Goal: Task Accomplishment & Management: Manage account settings

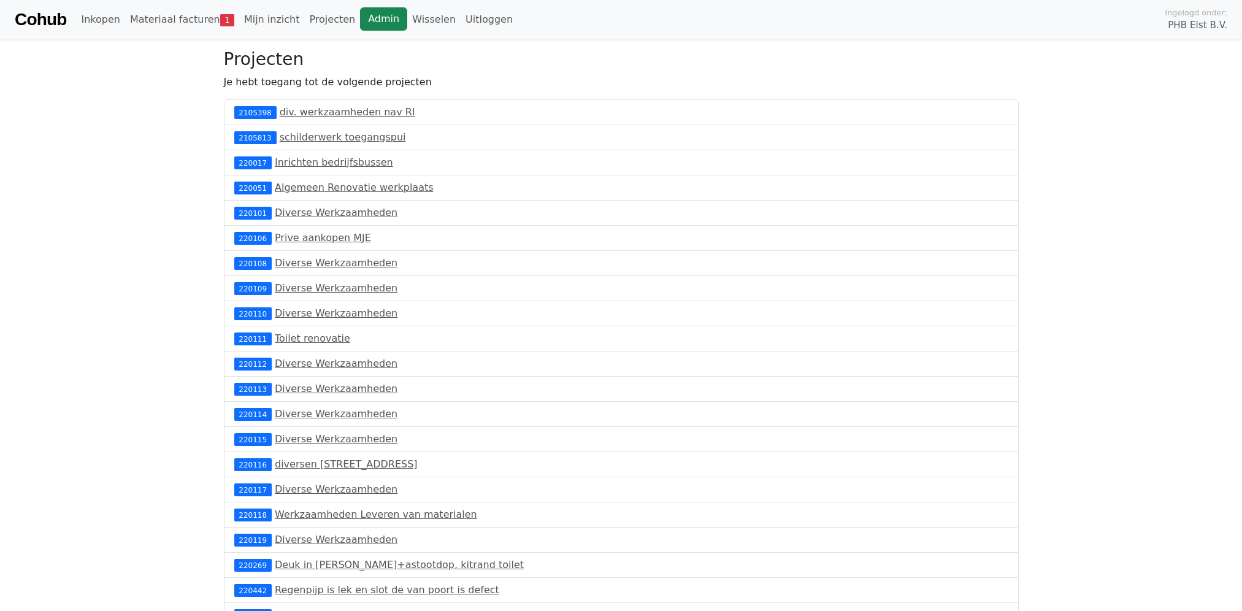
click at [374, 23] on link "Admin" at bounding box center [383, 18] width 47 height 23
click at [178, 20] on link "Materiaal facturen 2" at bounding box center [182, 19] width 114 height 25
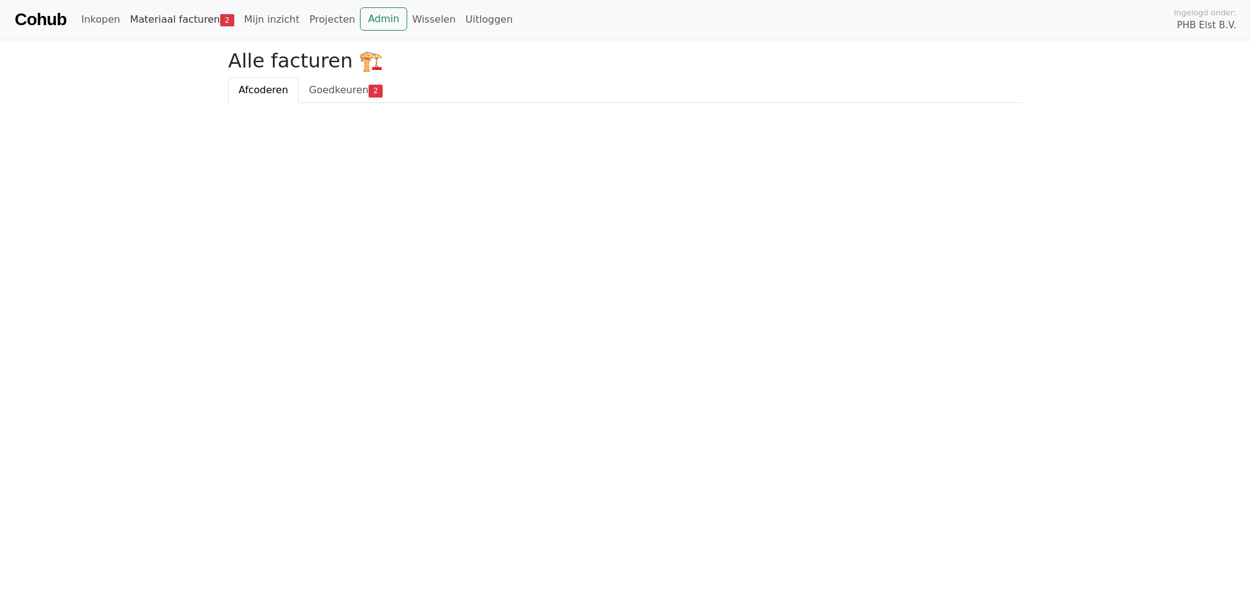
click at [207, 18] on link "Materiaal facturen 2" at bounding box center [182, 19] width 114 height 25
click at [341, 90] on span "Goedkeuren" at bounding box center [338, 90] width 59 height 12
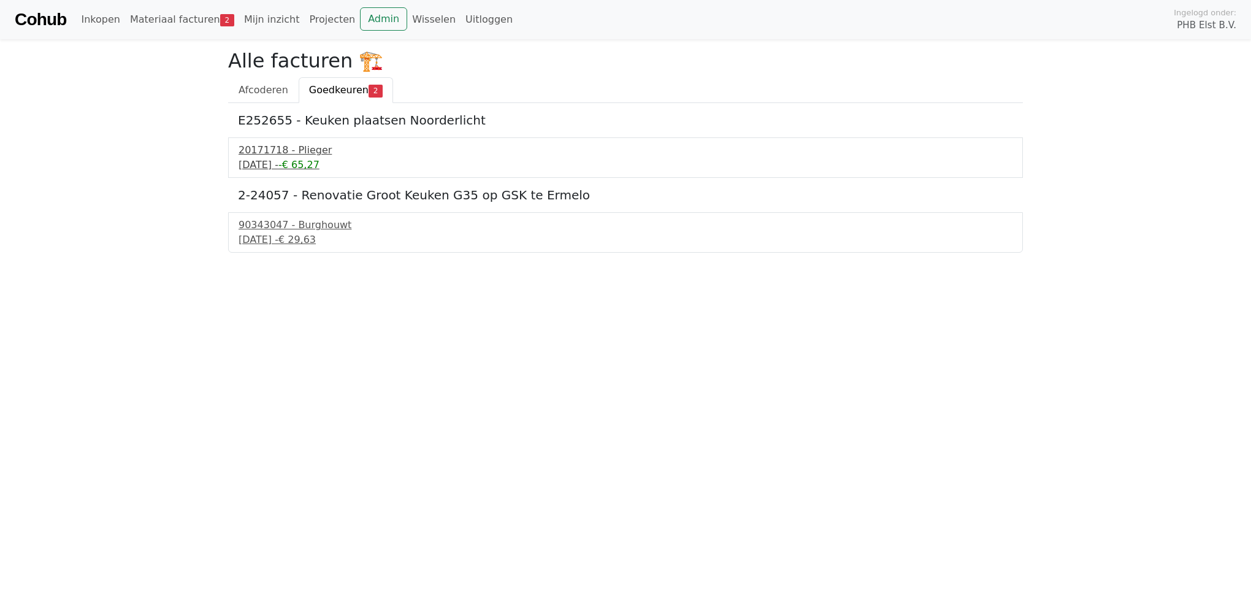
click at [267, 151] on div "20171718 - Plieger" at bounding box center [626, 150] width 774 height 15
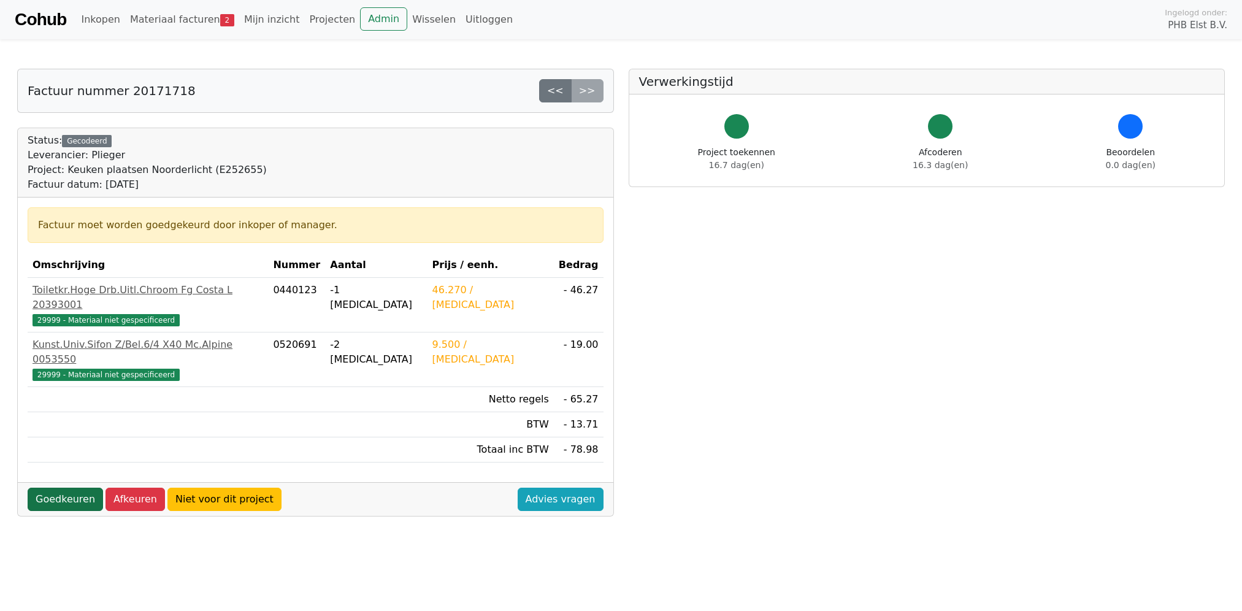
click at [52, 487] on link "Goedkeuren" at bounding box center [65, 498] width 75 height 23
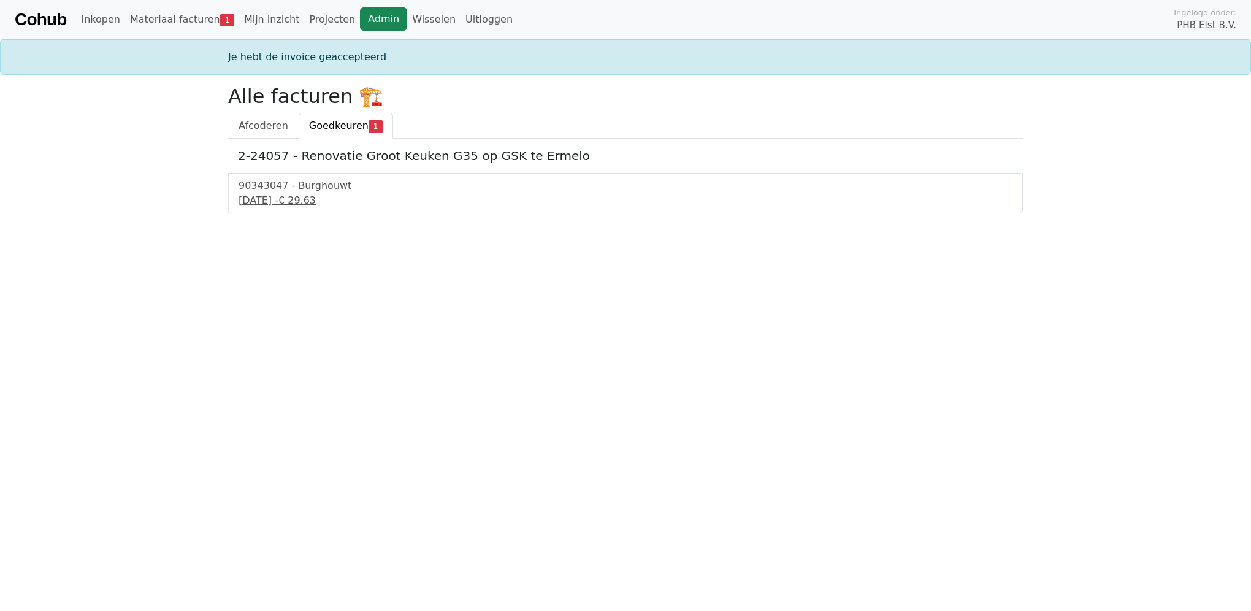
click at [361, 17] on link "Admin" at bounding box center [383, 18] width 47 height 23
